Goal: Task Accomplishment & Management: Manage account settings

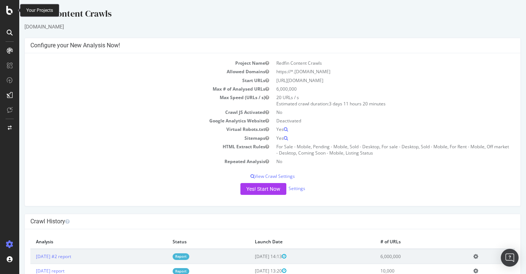
click at [7, 11] on icon at bounding box center [9, 10] width 7 height 9
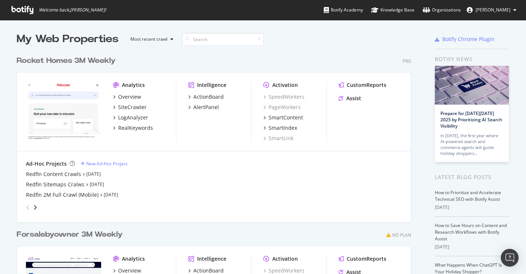
scroll to position [25, 0]
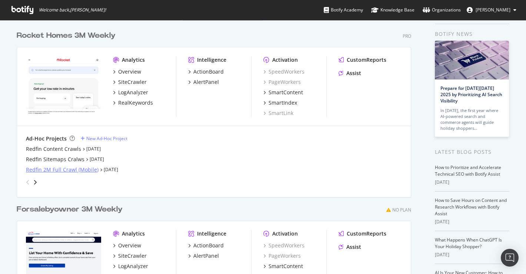
click at [57, 173] on div "Redfin 2M Full Crawl (Mobile)" at bounding box center [62, 169] width 73 height 7
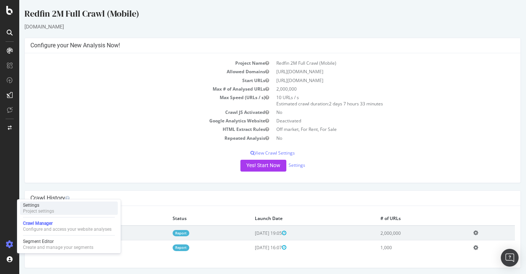
click at [44, 213] on div "Project settings" at bounding box center [38, 212] width 31 height 6
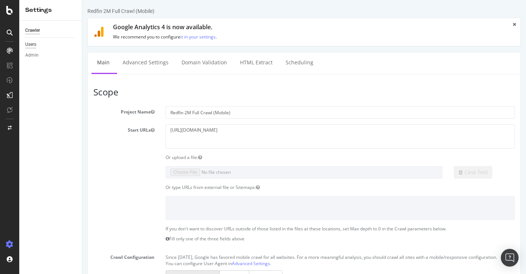
click at [32, 42] on div "Users" at bounding box center [30, 45] width 11 height 8
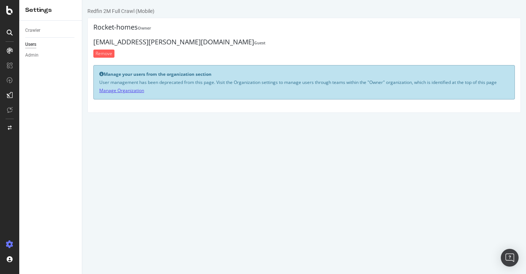
click at [125, 90] on link "Manage Organization" at bounding box center [121, 90] width 45 height 6
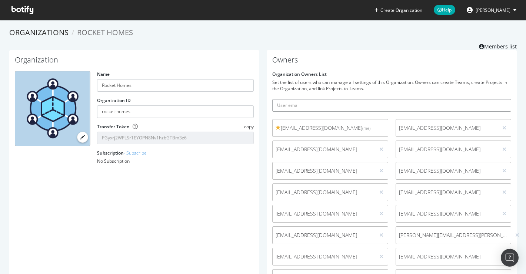
click at [327, 104] on input "text" at bounding box center [391, 105] width 239 height 13
paste input "[PERSON_NAME][EMAIL_ADDRESS][PERSON_NAME][DOMAIN_NAME]"
type input "[PERSON_NAME][EMAIL_ADDRESS][PERSON_NAME][DOMAIN_NAME]"
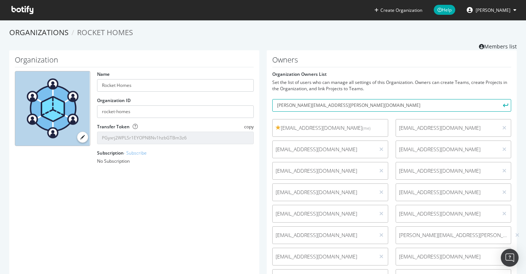
click at [505, 103] on button "submit" at bounding box center [504, 105] width 13 height 13
